Goal: Task Accomplishment & Management: Complete application form

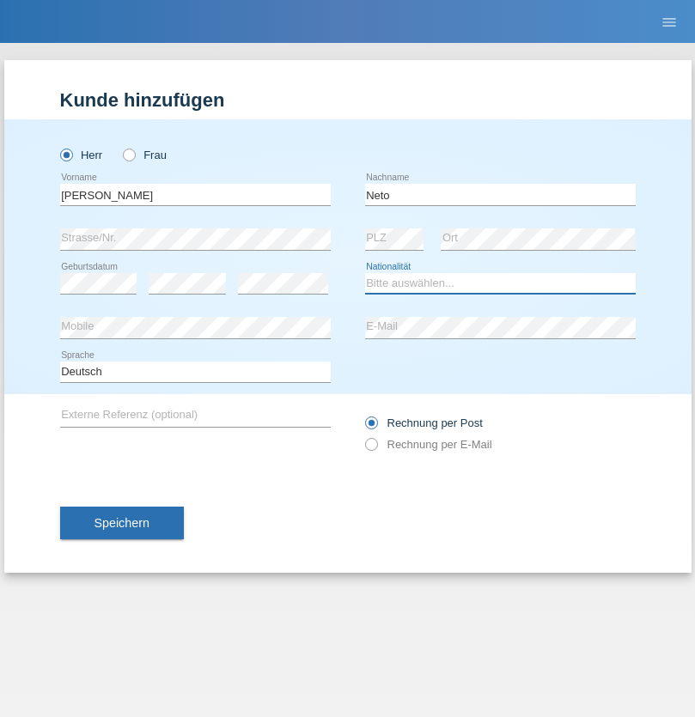
select select "CH"
radio input "true"
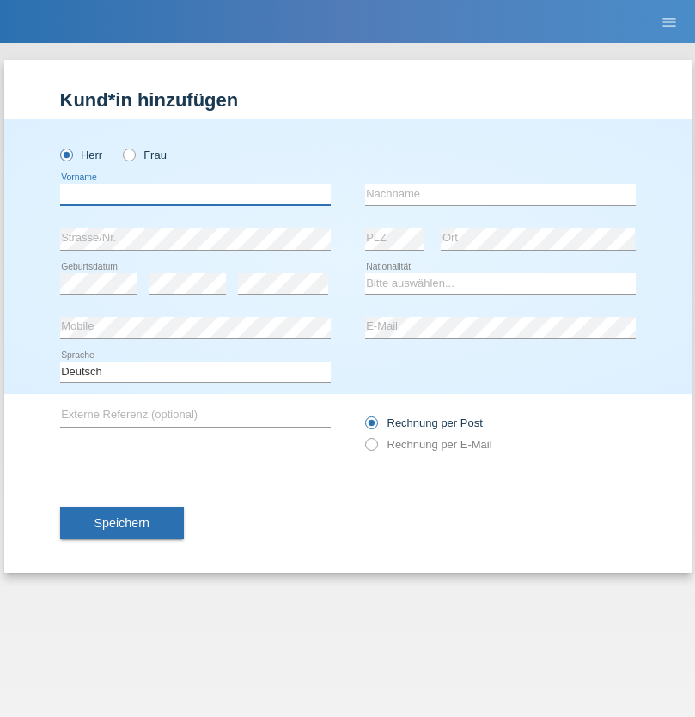
click at [195, 194] on input "text" at bounding box center [195, 194] width 270 height 21
type input "Nicolas"
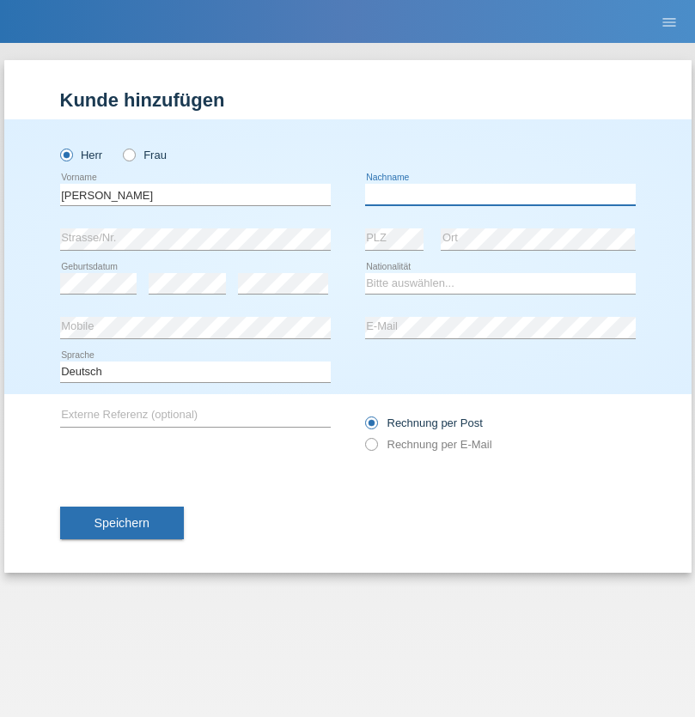
click at [500, 194] on input "text" at bounding box center [500, 194] width 270 height 21
type input "Meier"
select select "CH"
radio input "true"
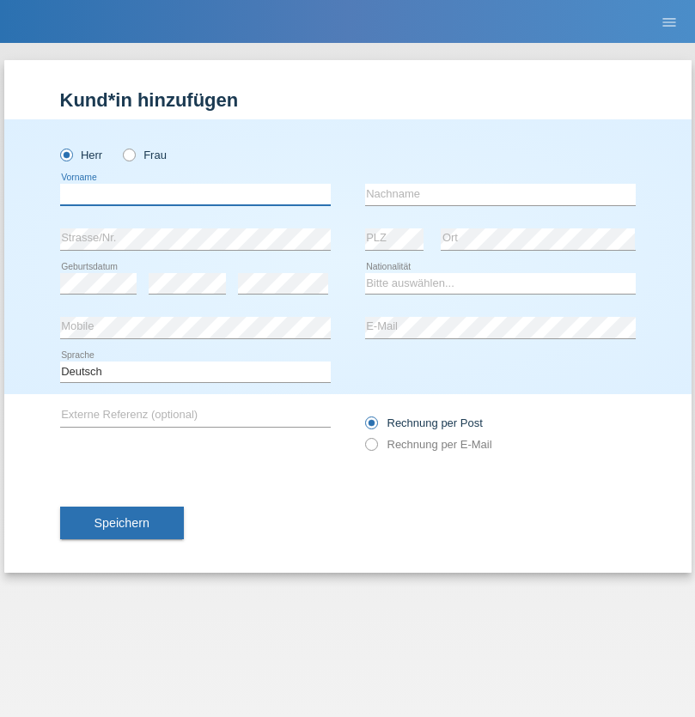
click at [195, 194] on input "text" at bounding box center [195, 194] width 270 height 21
type input "David"
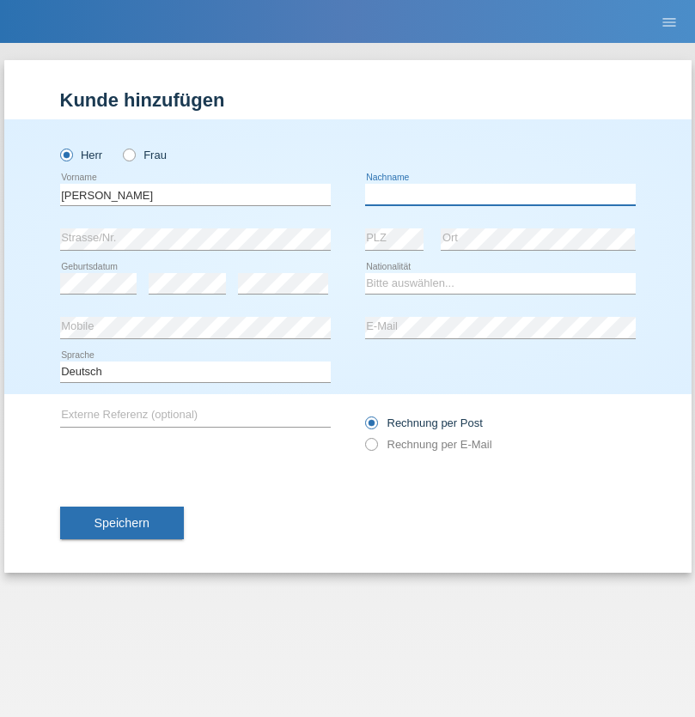
click at [500, 194] on input "text" at bounding box center [500, 194] width 270 height 21
type input "[PERSON_NAME]"
select select "CH"
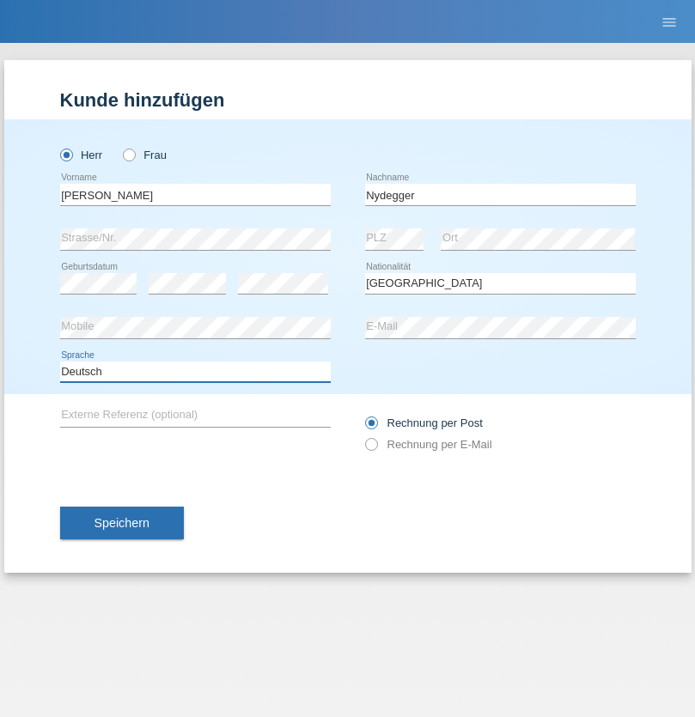
select select "en"
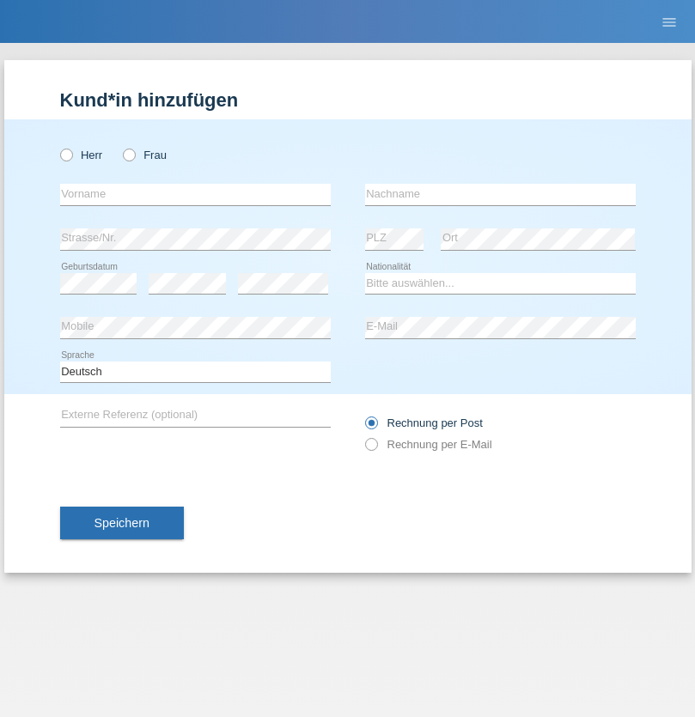
radio input "true"
click at [195, 194] on input "text" at bounding box center [195, 194] width 270 height 21
type input "Corinne"
click at [500, 194] on input "text" at bounding box center [500, 194] width 270 height 21
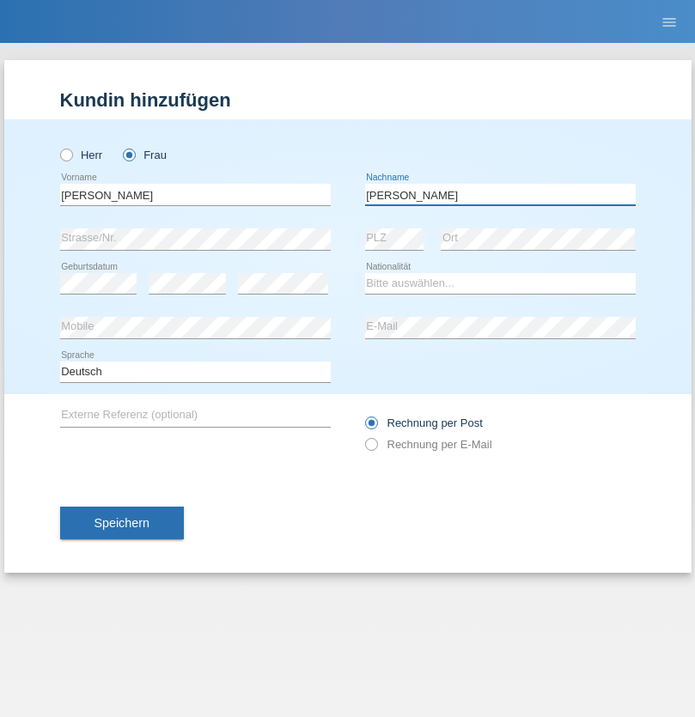
type input "Nydegger"
select select "CH"
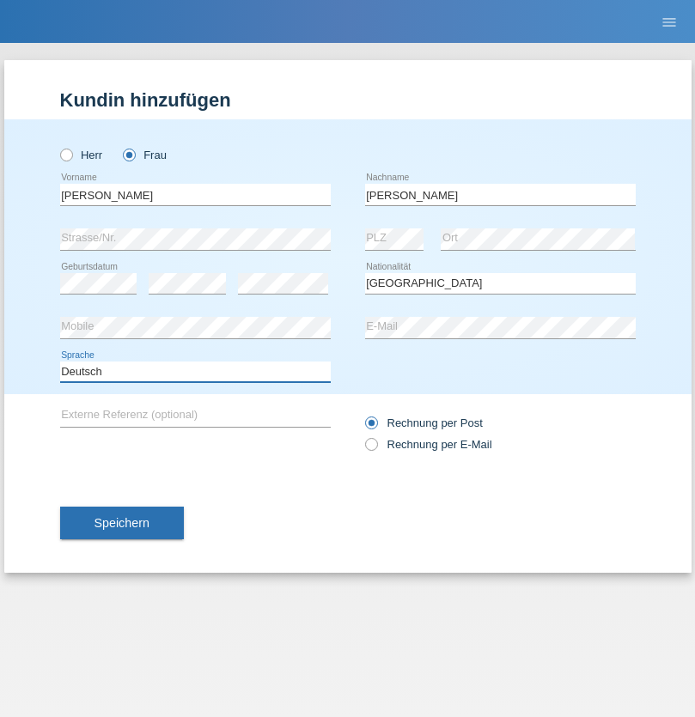
select select "en"
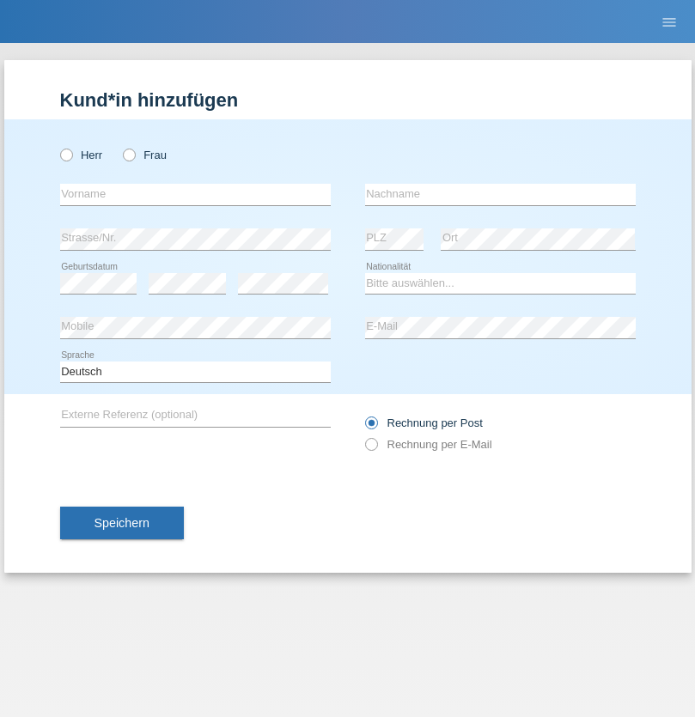
radio input "true"
click at [195, 194] on input "text" at bounding box center [195, 194] width 270 height 21
type input "Goekhan"
click at [500, 194] on input "text" at bounding box center [500, 194] width 270 height 21
type input "Akarsu"
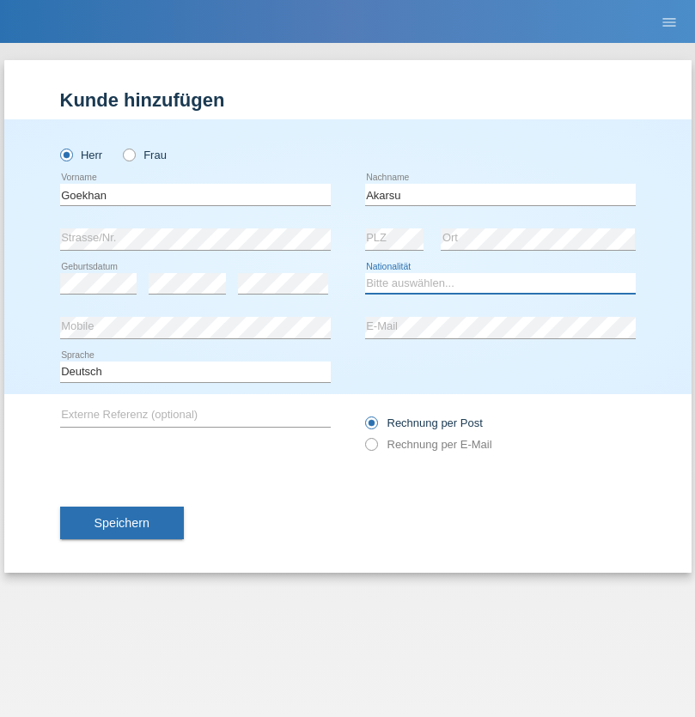
select select "AT"
select select "C"
select select "01"
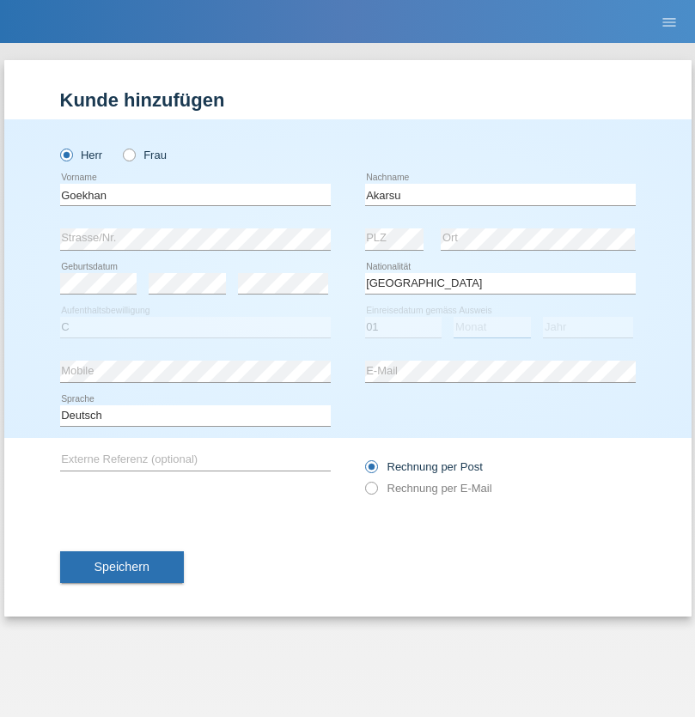
select select "05"
select select "2021"
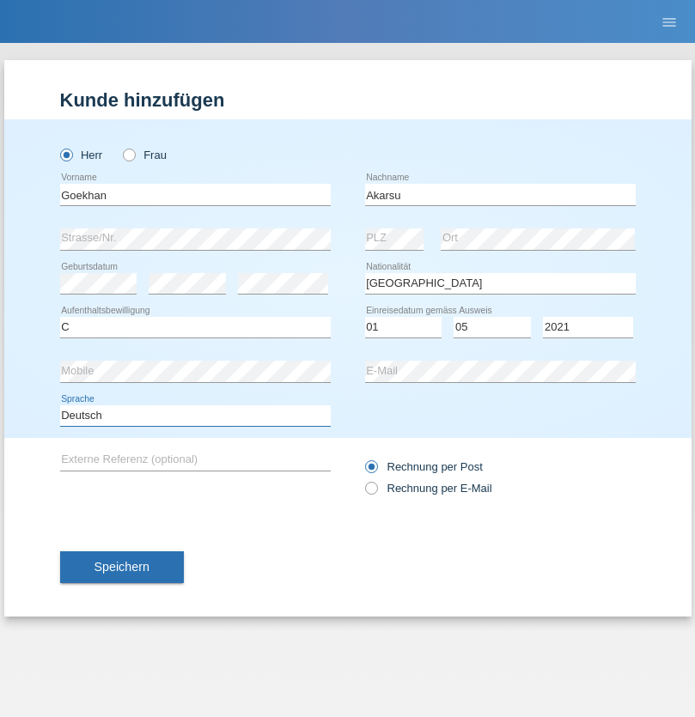
select select "en"
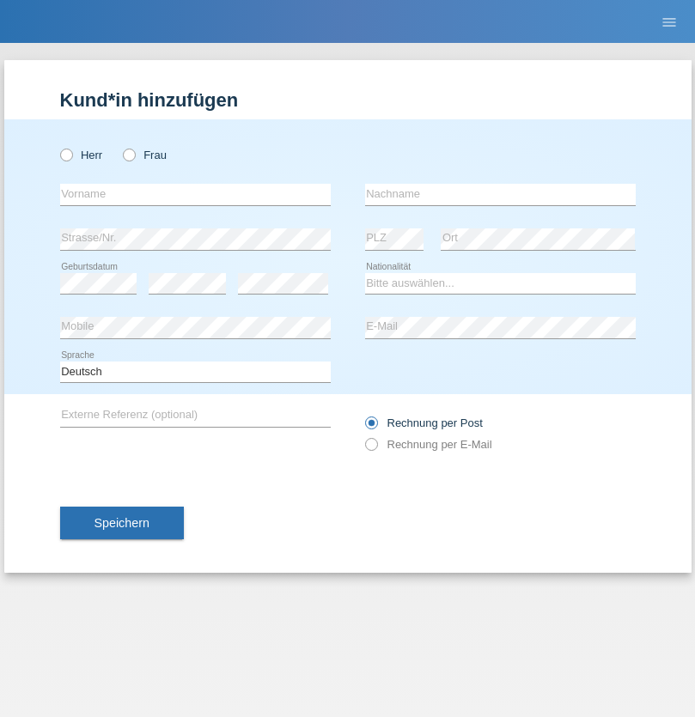
radio input "true"
click at [195, 194] on input "text" at bounding box center [195, 194] width 270 height 21
type input "[PERSON_NAME]"
click at [500, 194] on input "text" at bounding box center [500, 194] width 270 height 21
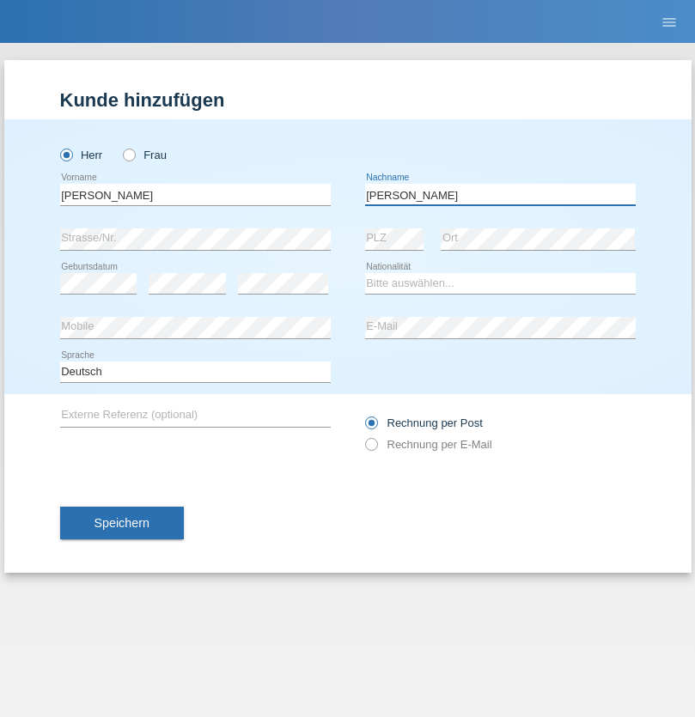
type input "Daniele"
select select "IT"
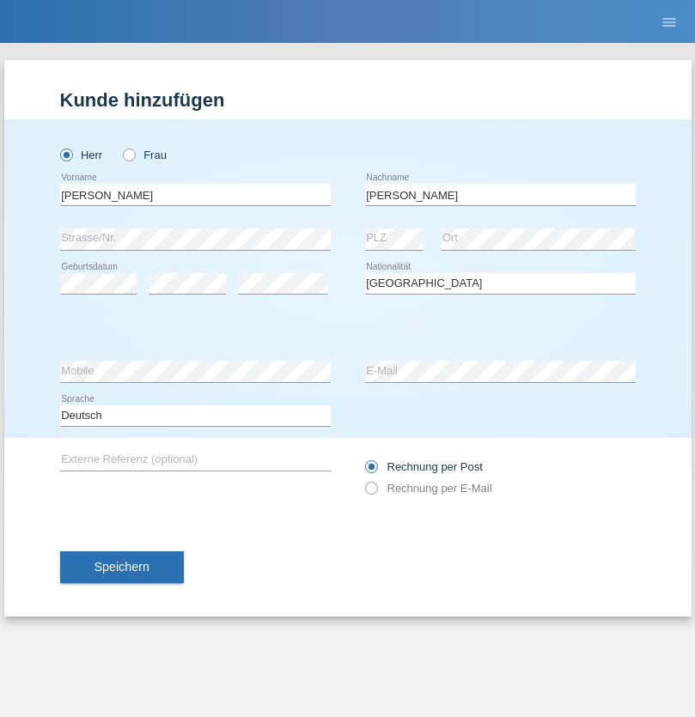
select select "C"
select select "22"
select select "06"
select select "1964"
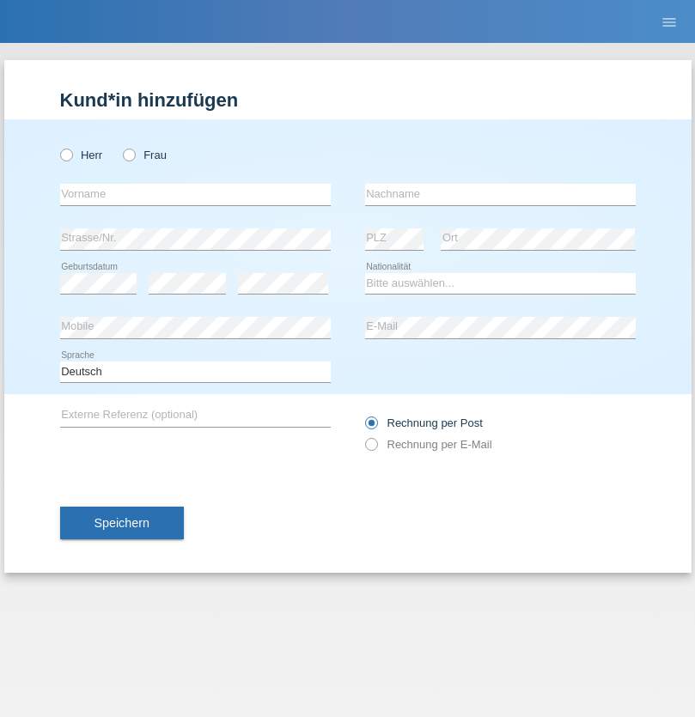
radio input "true"
click at [195, 194] on input "text" at bounding box center [195, 194] width 270 height 21
type input "Carnevale"
click at [500, 194] on input "text" at bounding box center [500, 194] width 270 height 21
type input "Alessio"
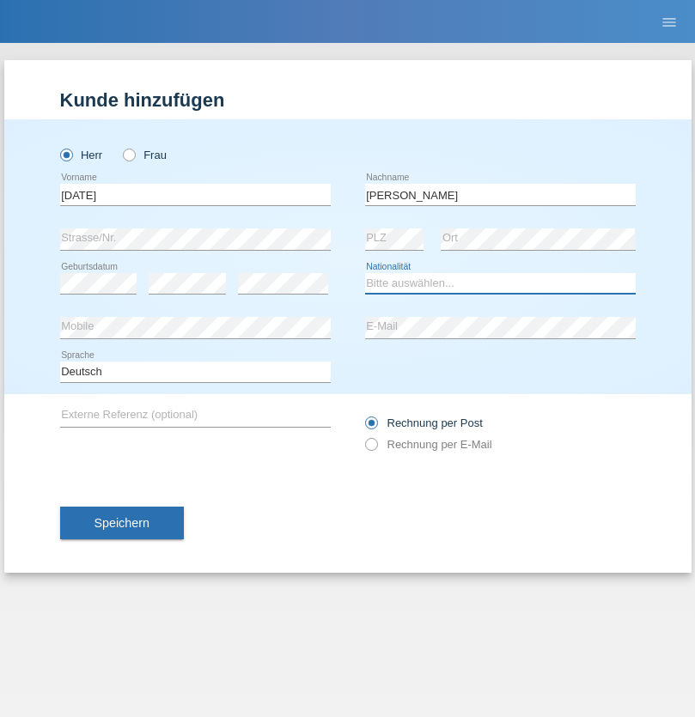
select select "IT"
select select "C"
select select "01"
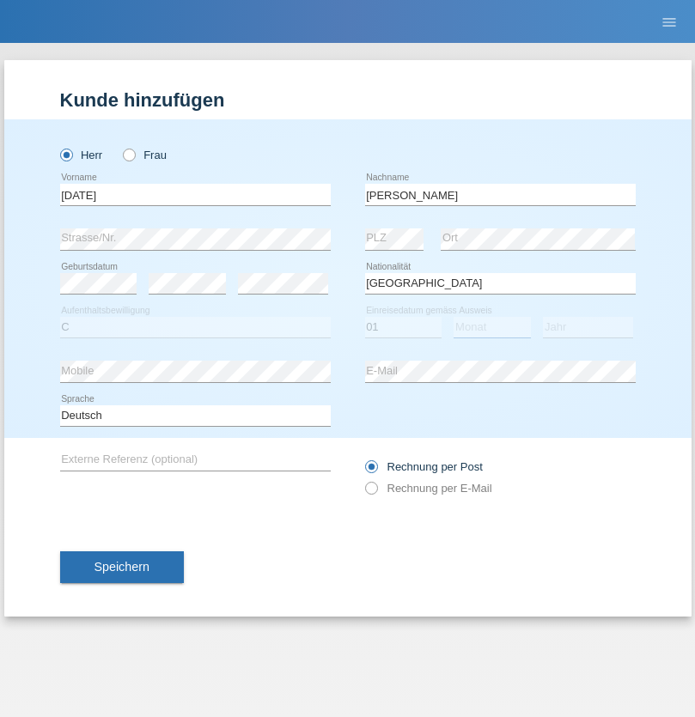
select select "05"
select select "2021"
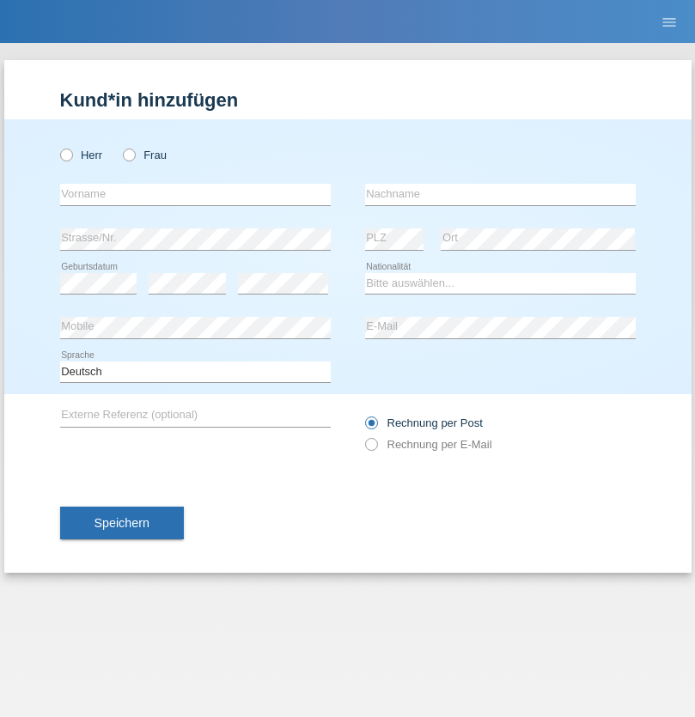
radio input "true"
click at [195, 194] on input "text" at bounding box center [195, 194] width 270 height 21
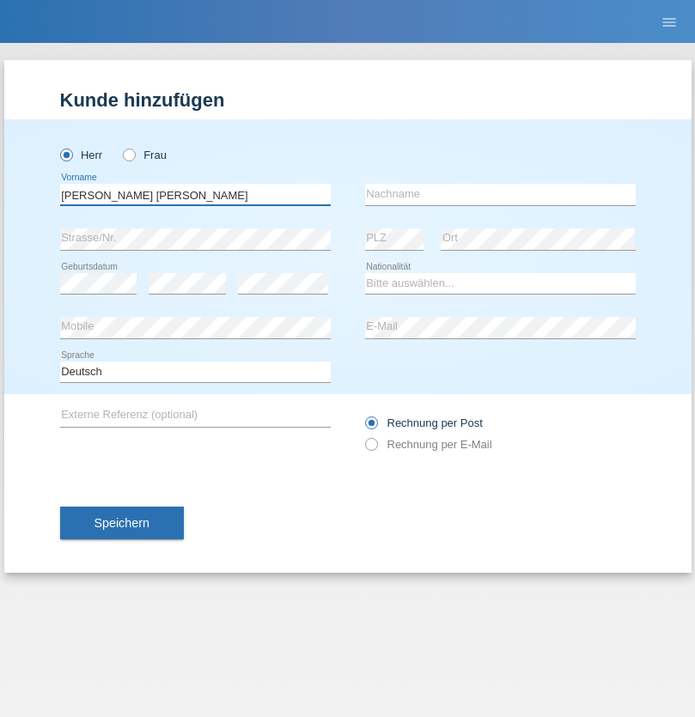
type input "[PERSON_NAME] [PERSON_NAME]"
click at [500, 194] on input "text" at bounding box center [500, 194] width 270 height 21
type input "Cislariu"
select select "CH"
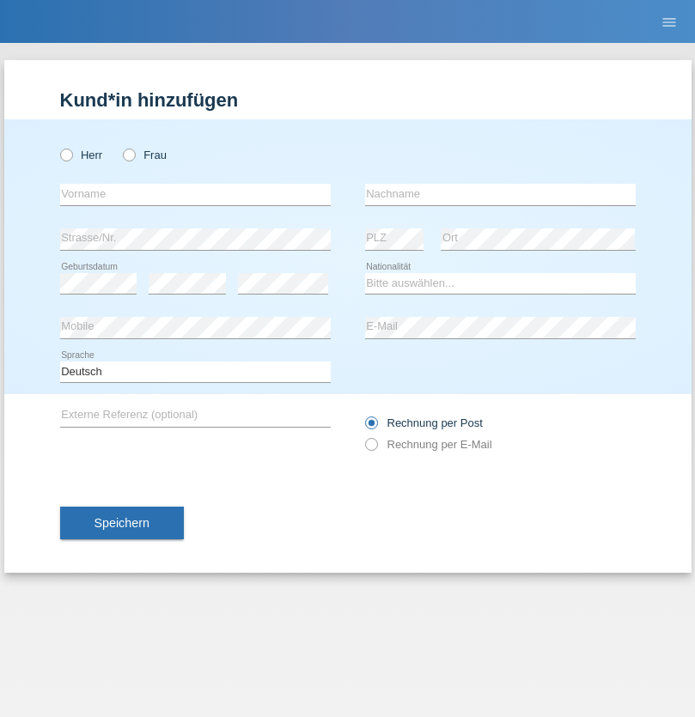
radio input "true"
select select "CH"
radio input "true"
click at [195, 194] on input "text" at bounding box center [195, 194] width 270 height 21
type input "[PERSON_NAME]"
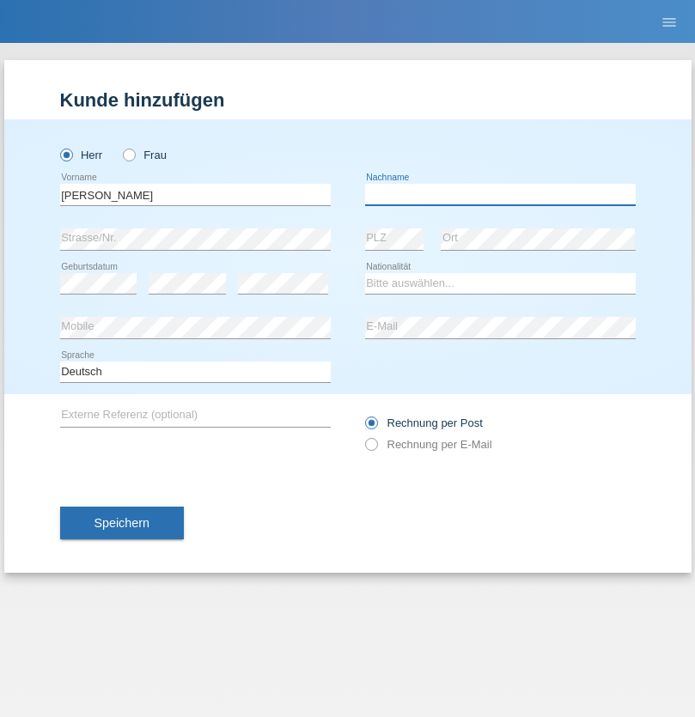
click at [500, 194] on input "text" at bounding box center [500, 194] width 270 height 21
type input "Kappelmayer"
select select "MG"
select select "C"
select select "01"
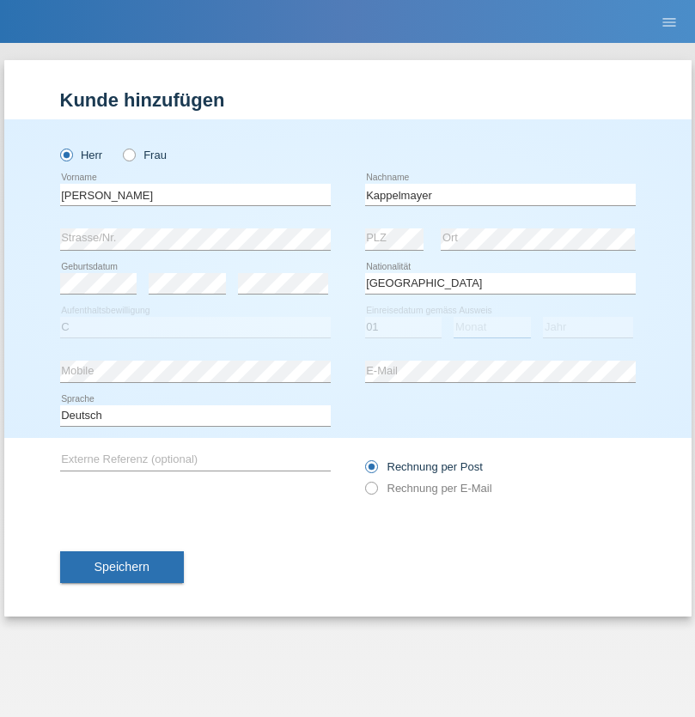
select select "09"
select select "2021"
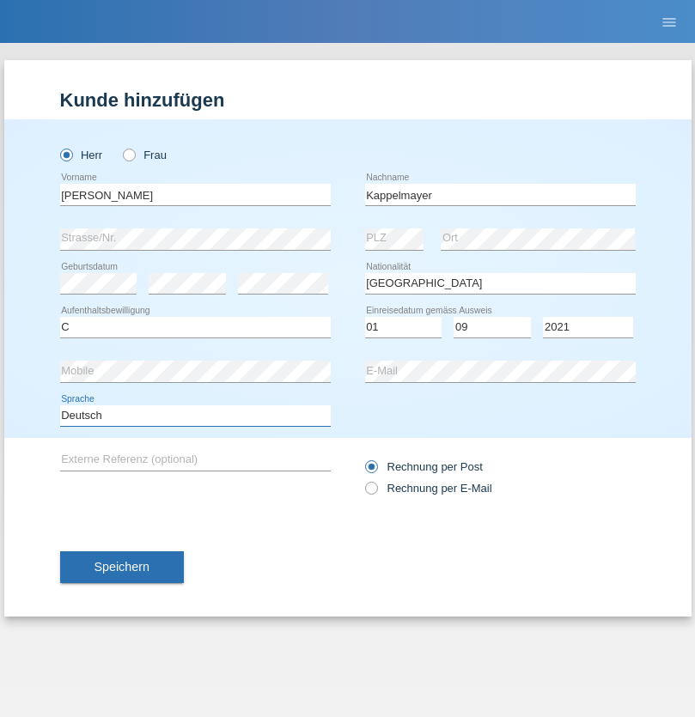
select select "en"
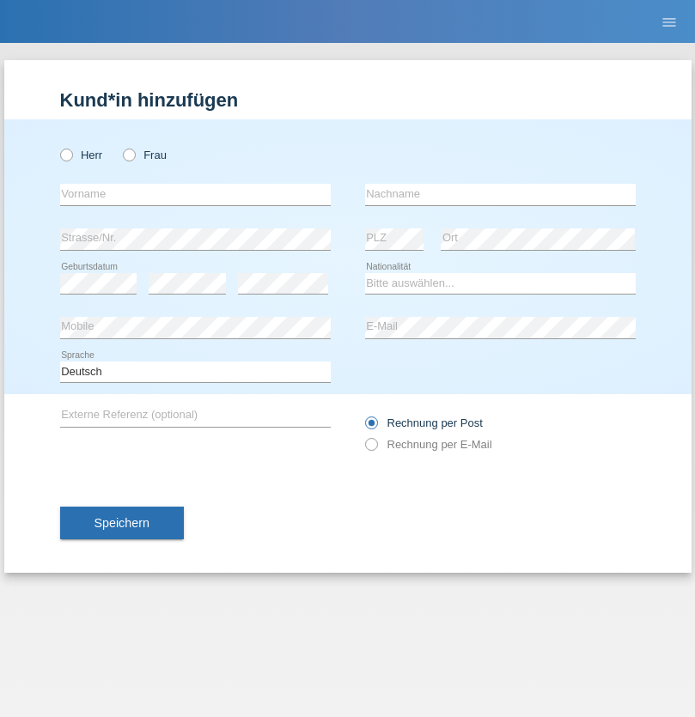
radio input "true"
click at [195, 194] on input "text" at bounding box center [195, 194] width 270 height 21
type input "firat"
click at [500, 194] on input "text" at bounding box center [500, 194] width 270 height 21
type input "kara"
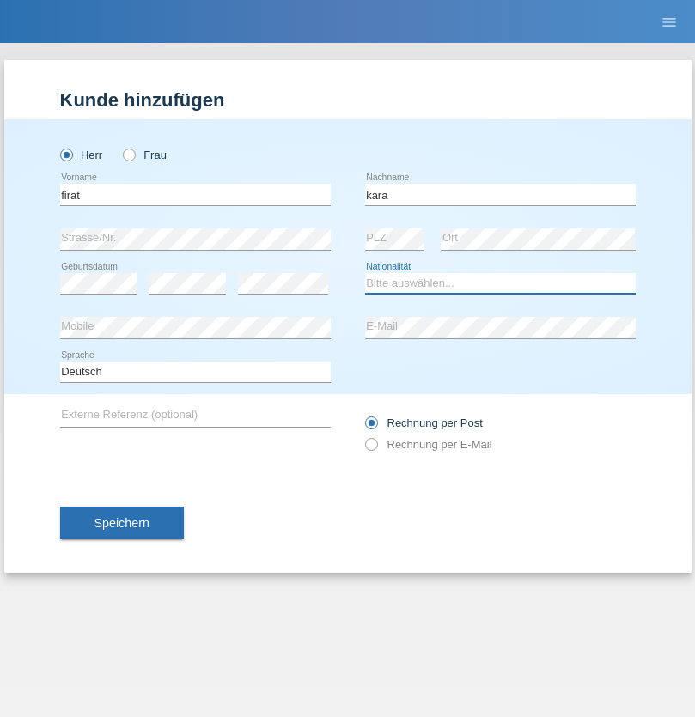
select select "CH"
radio input "true"
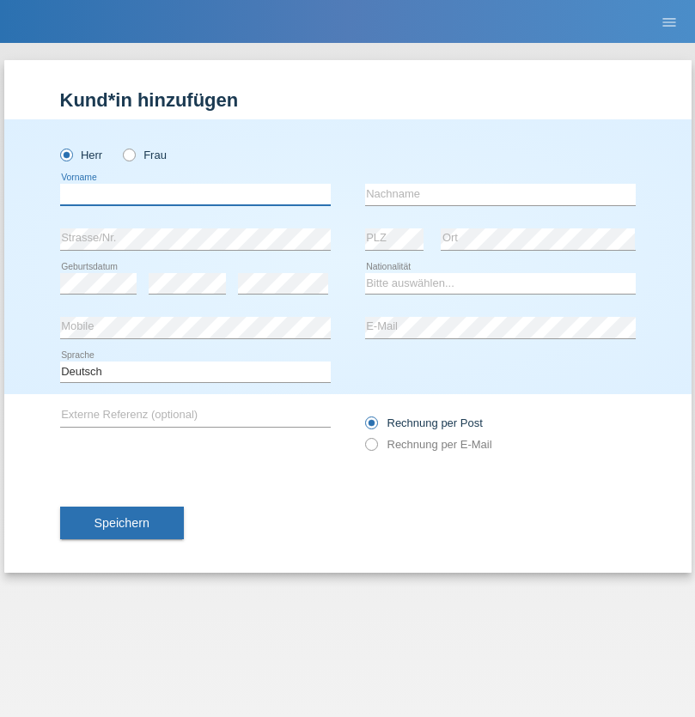
click at [195, 194] on input "text" at bounding box center [195, 194] width 270 height 21
type input "[PERSON_NAME]"
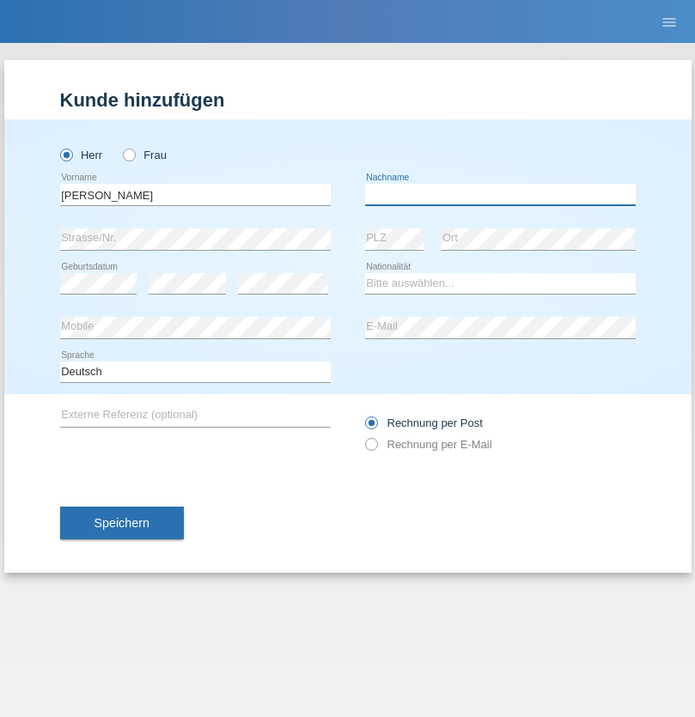
click at [500, 194] on input "text" at bounding box center [500, 194] width 270 height 21
type input "Panda nzinga"
select select "MN"
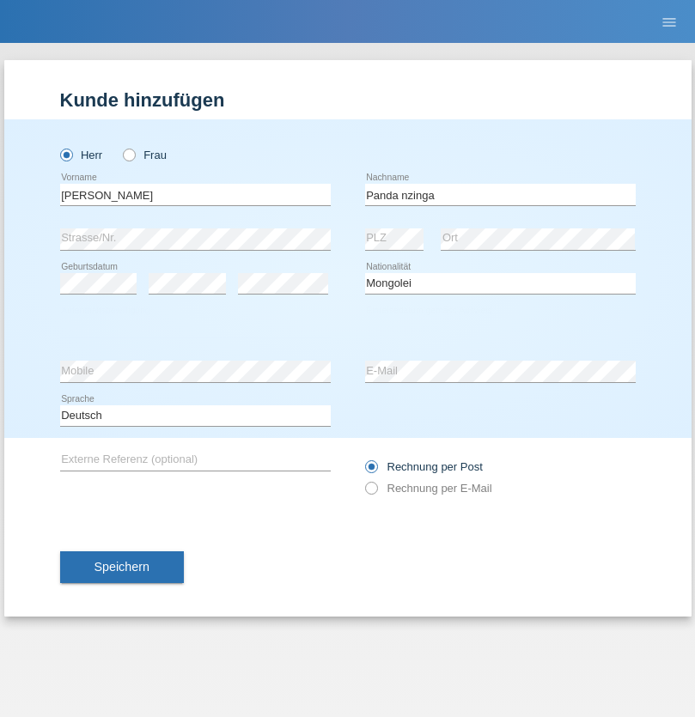
select select "C"
select select "28"
select select "11"
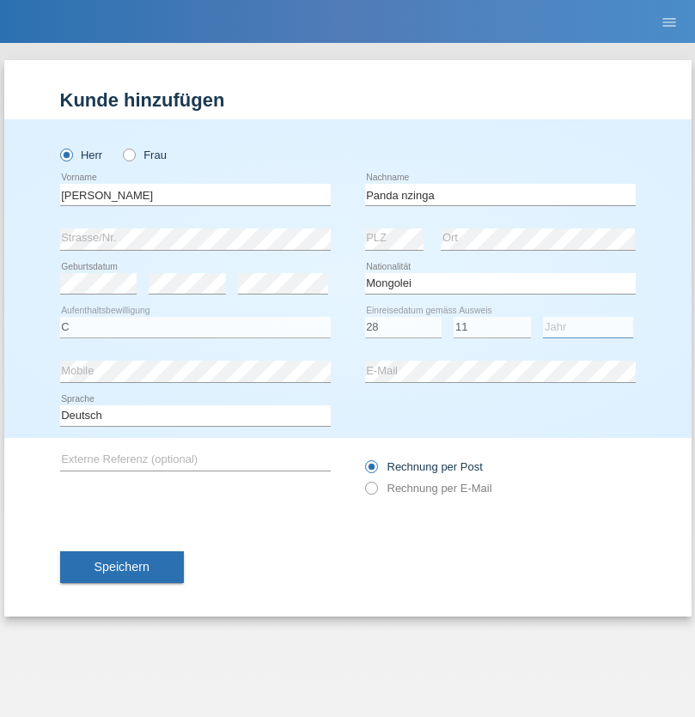
select select "2001"
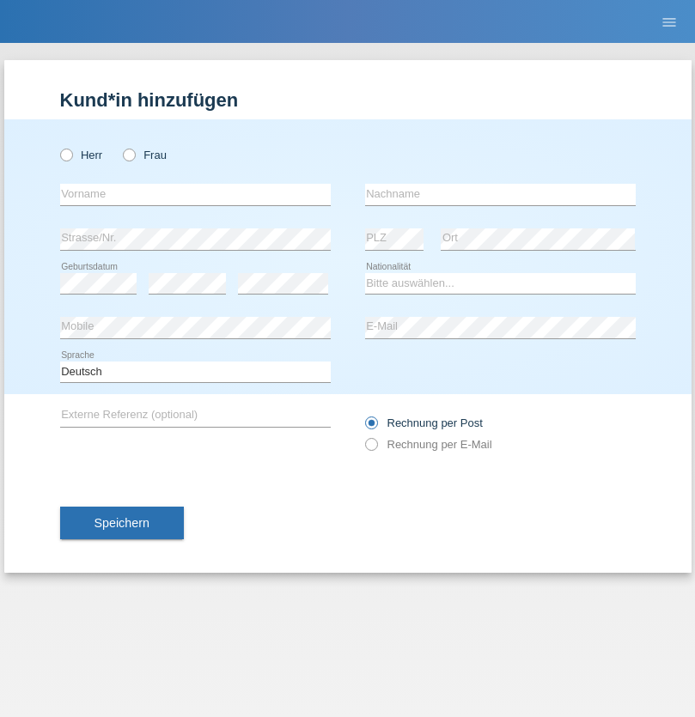
radio input "true"
select select "HU"
select select "C"
select select "30"
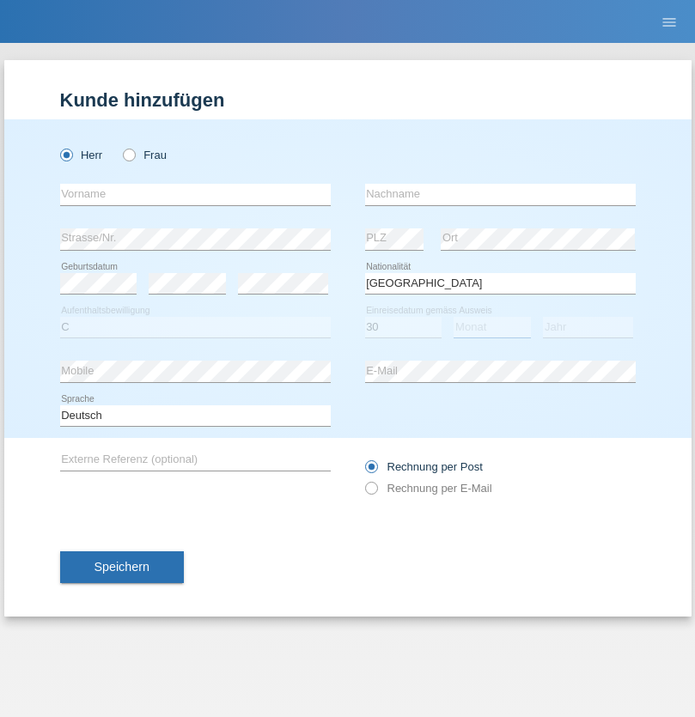
select select "10"
select select "2021"
